Goal: Find specific page/section: Find specific page/section

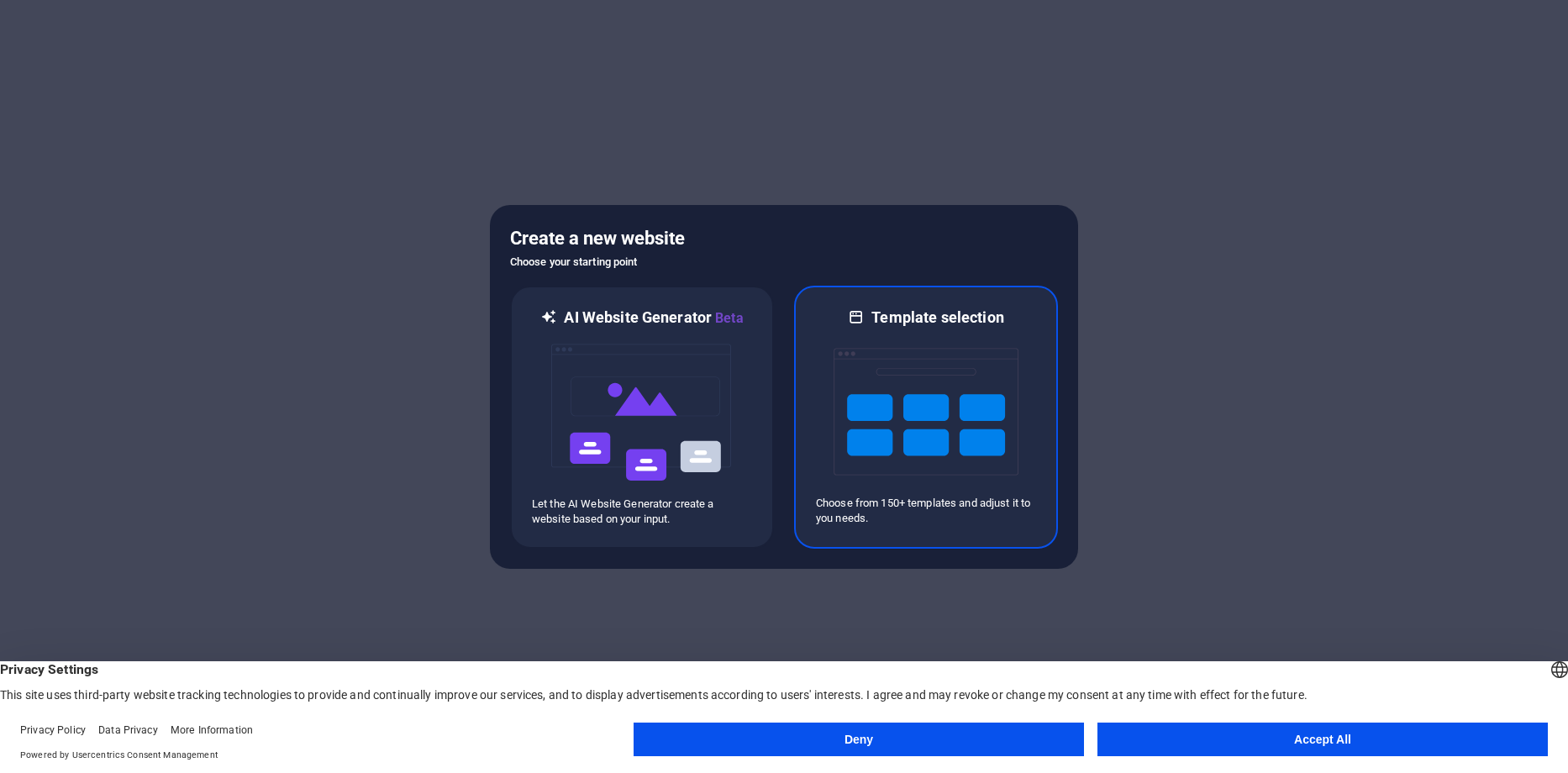
click at [1012, 397] on img at bounding box center [926, 411] width 185 height 168
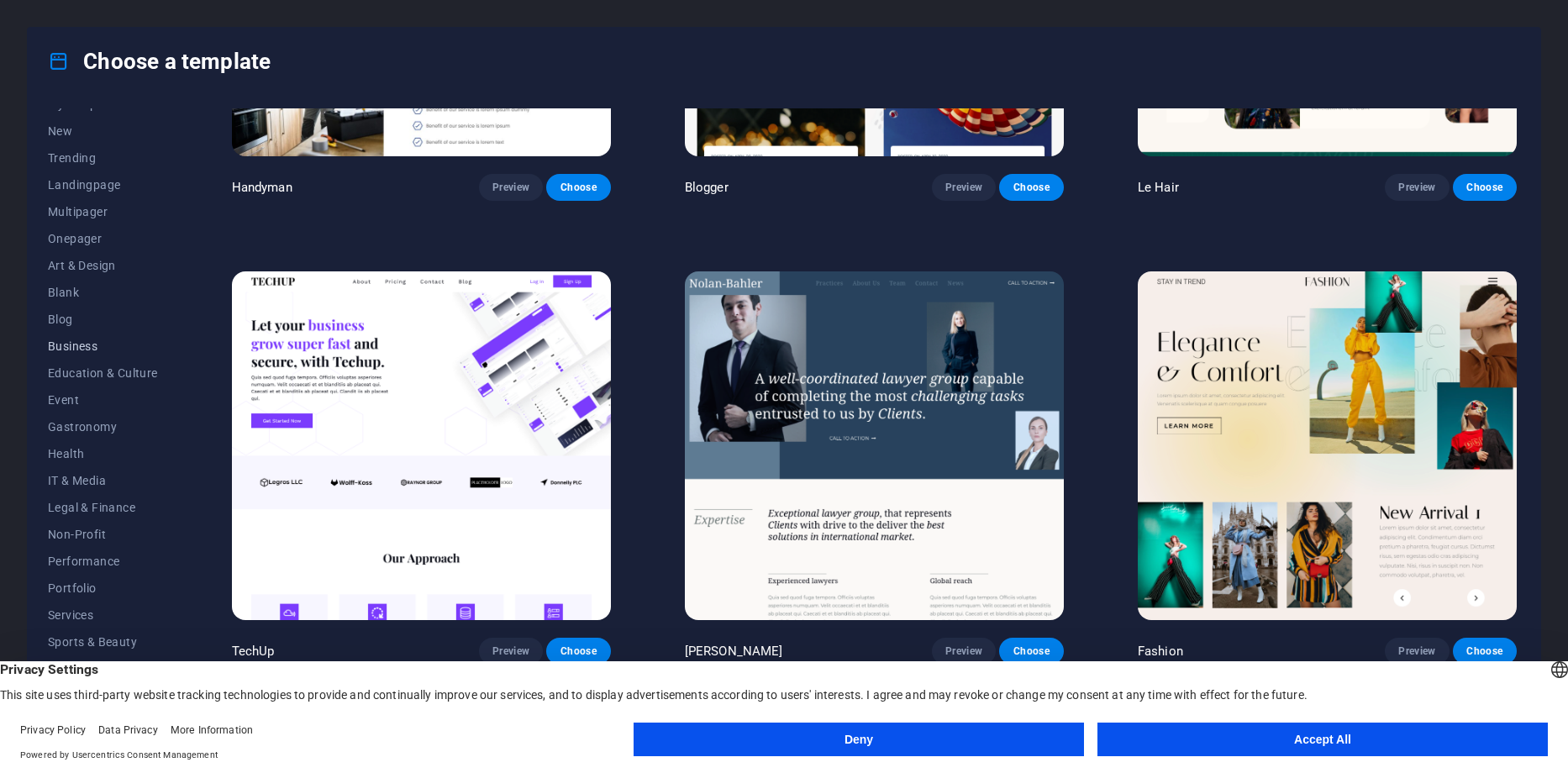
scroll to position [56, 0]
click at [961, 741] on button "Deny" at bounding box center [858, 739] width 450 height 33
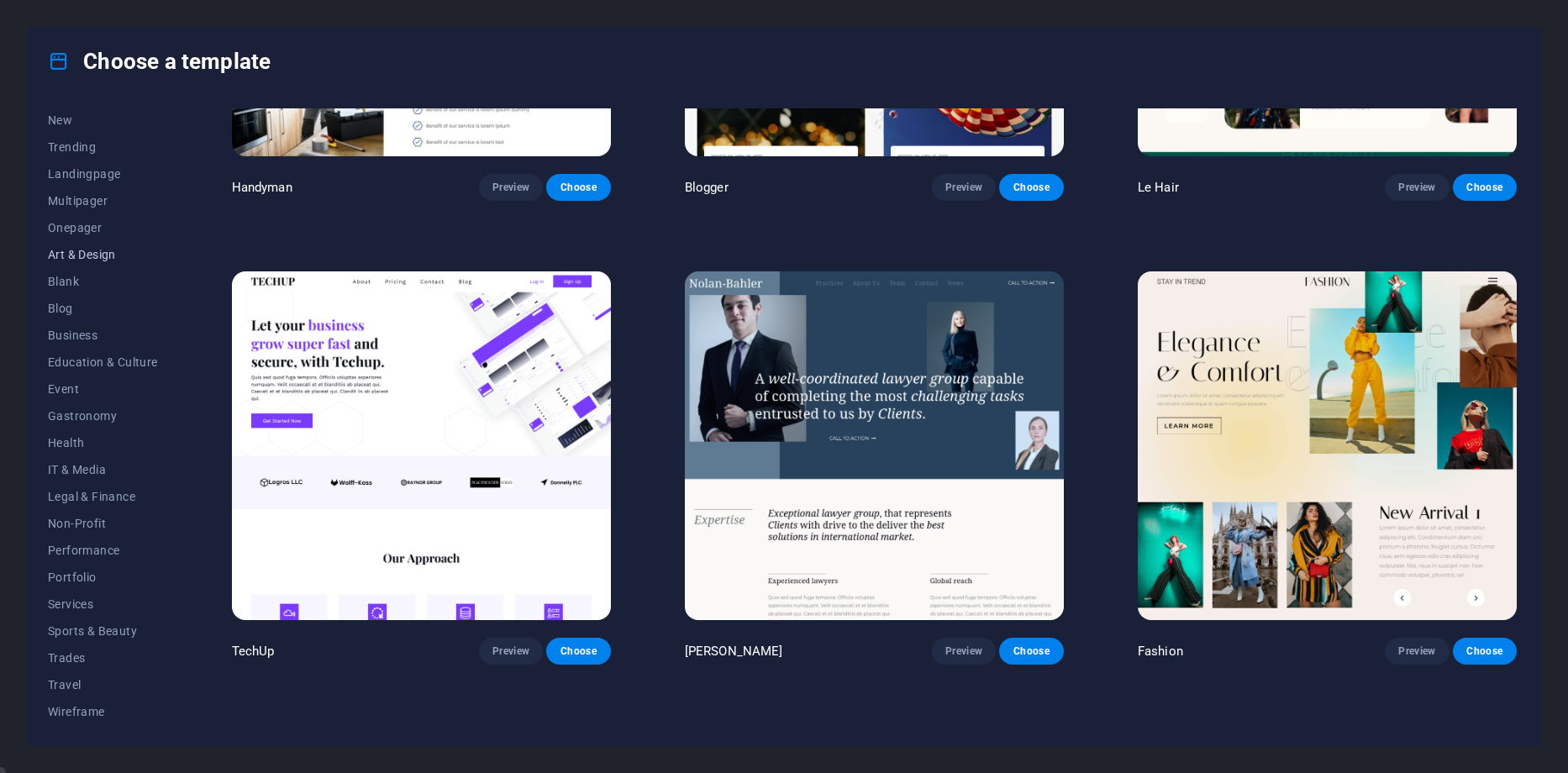
click at [120, 254] on span "Art & Design" at bounding box center [103, 254] width 110 height 13
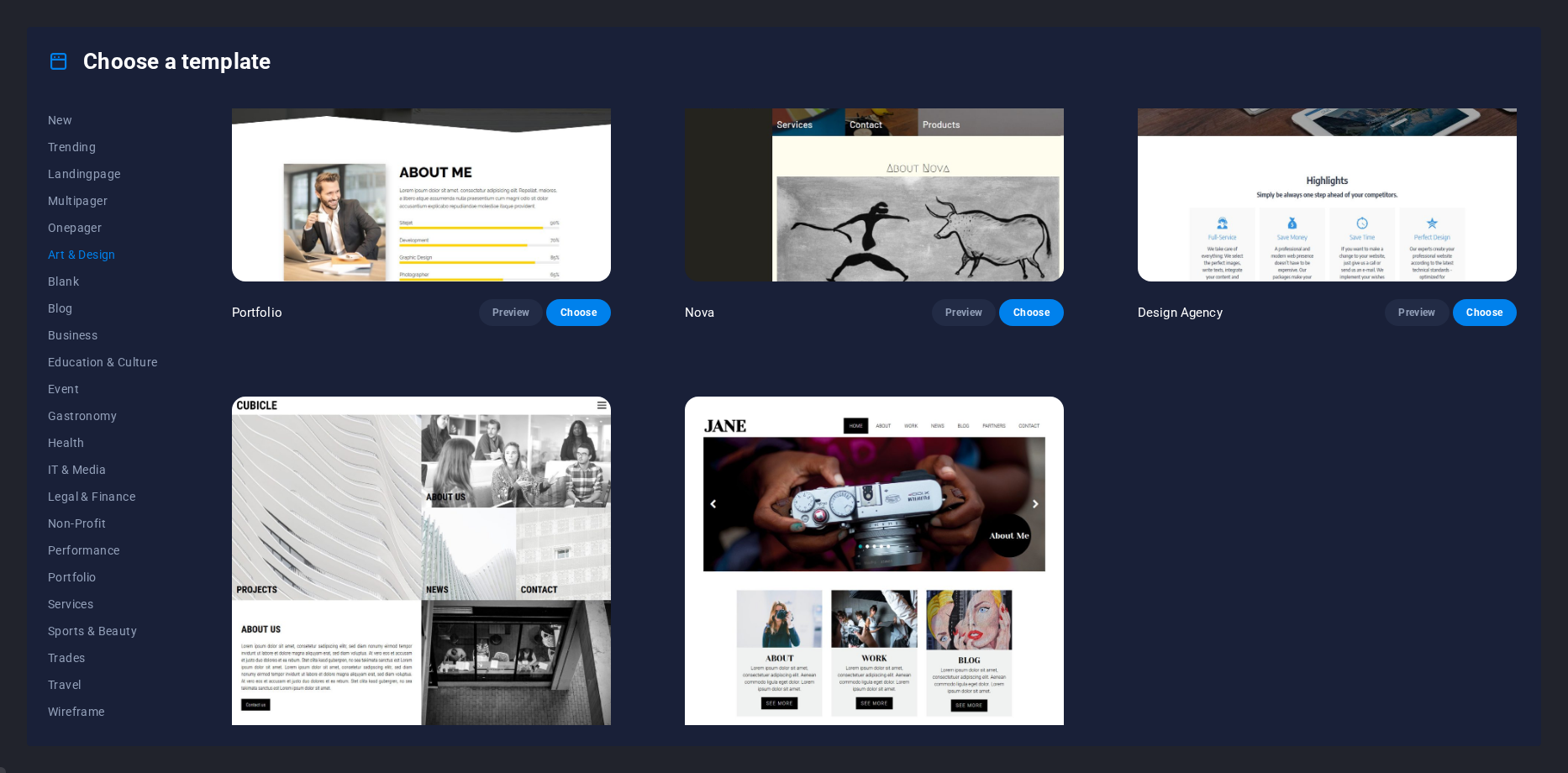
scroll to position [1628, 0]
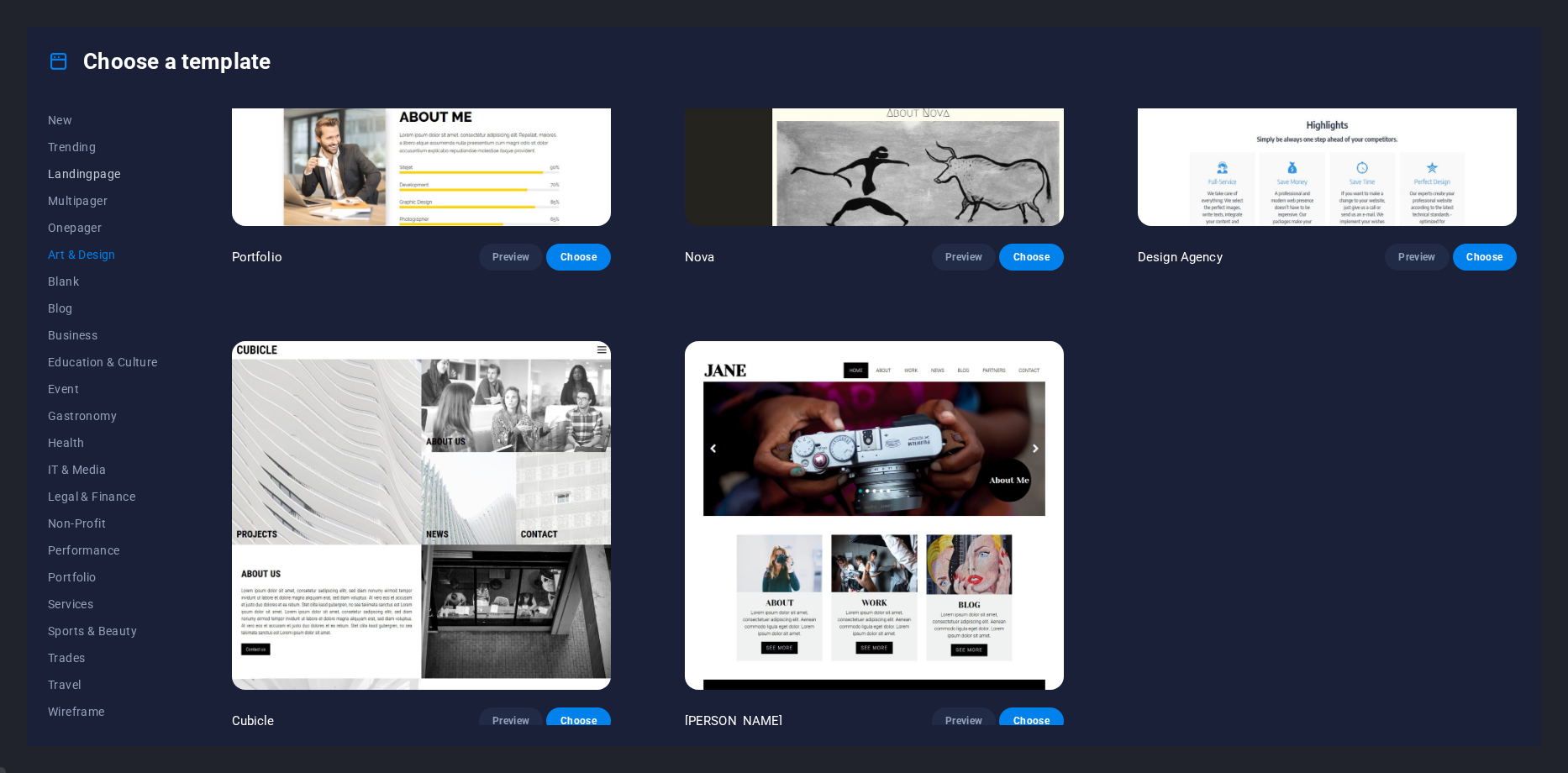
click at [109, 173] on span "Landingpage" at bounding box center [103, 174] width 110 height 13
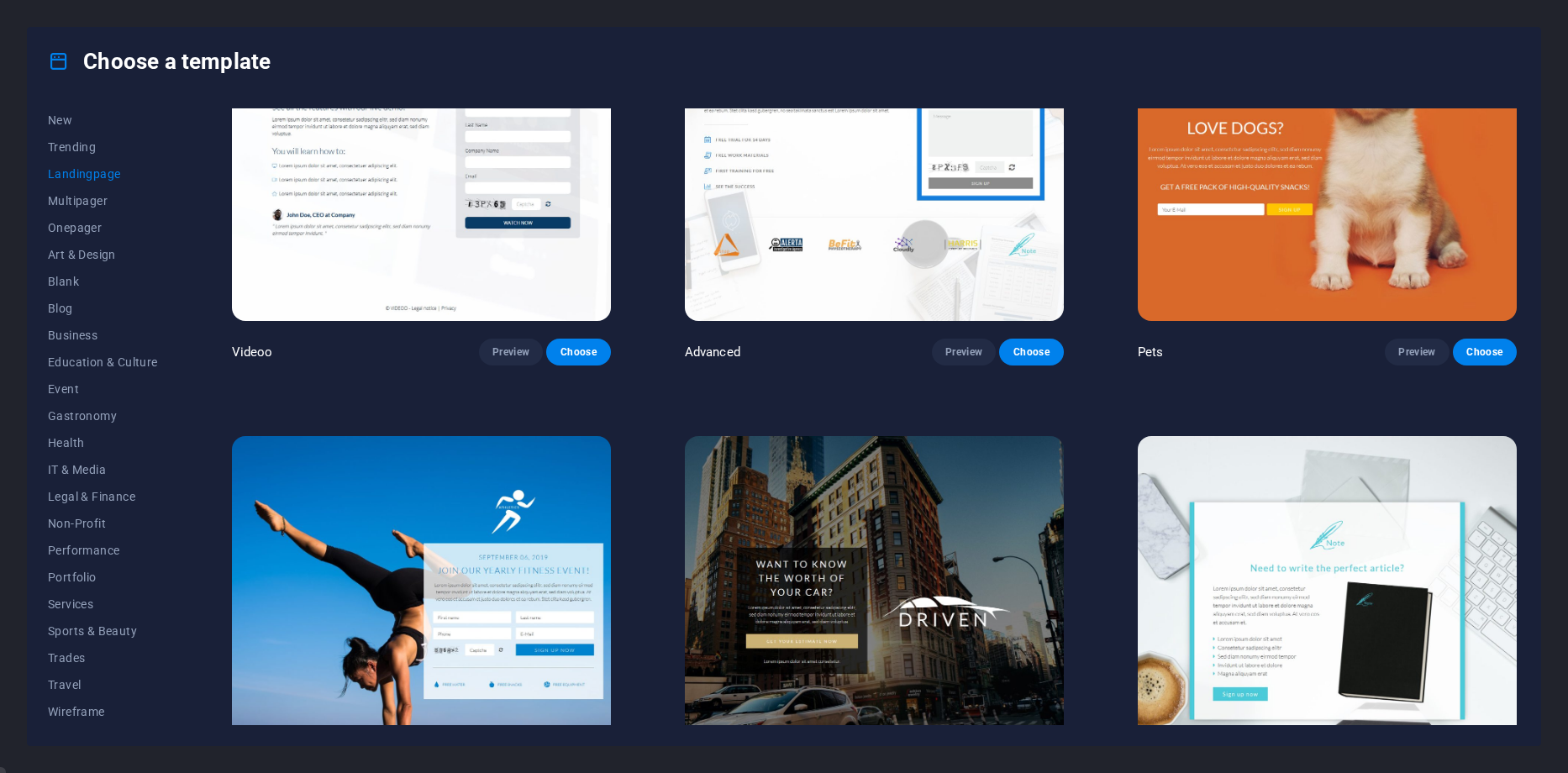
scroll to position [1092, 0]
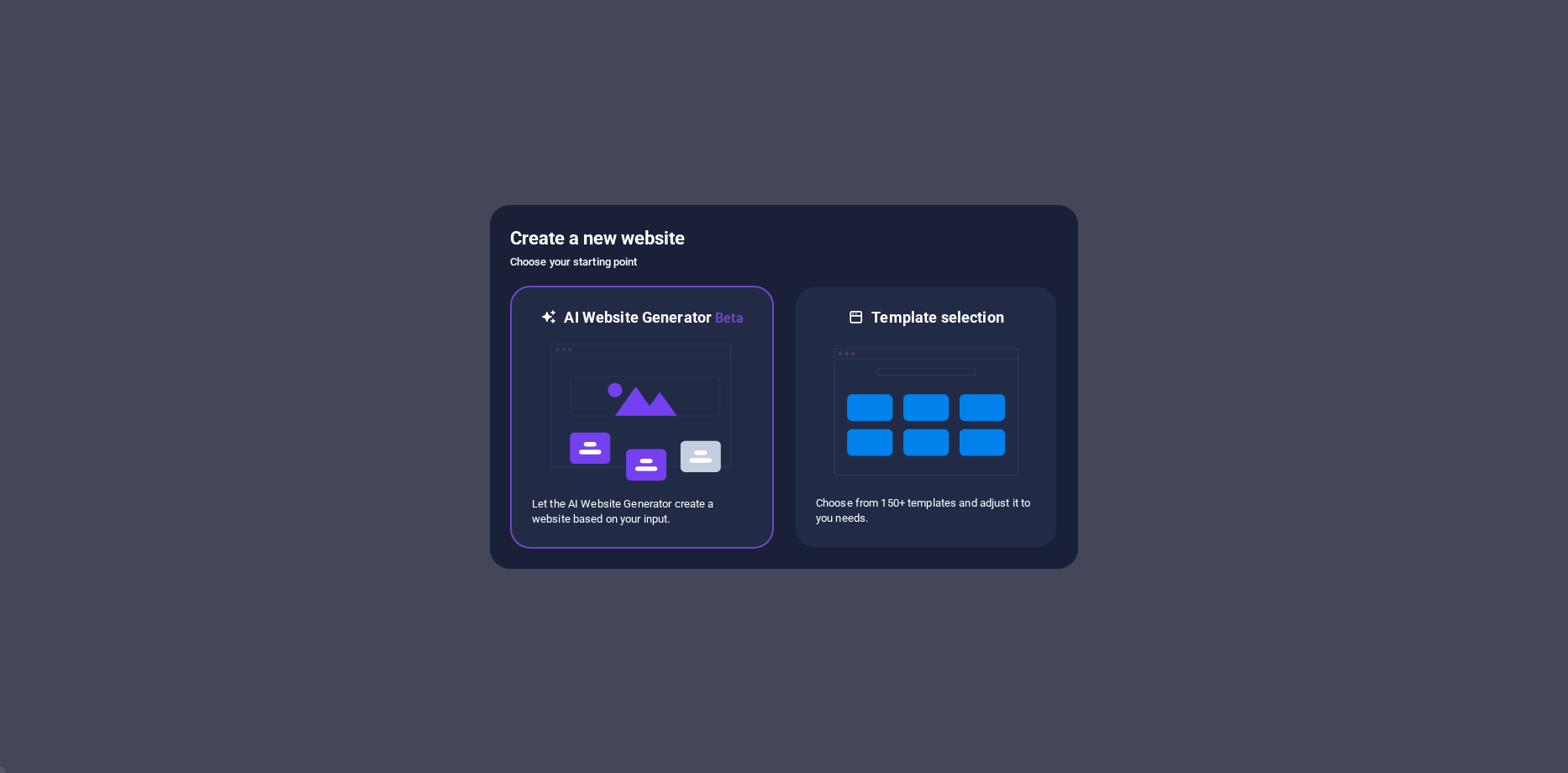
click at [663, 436] on img at bounding box center [641, 412] width 185 height 168
